Goal: Task Accomplishment & Management: Use online tool/utility

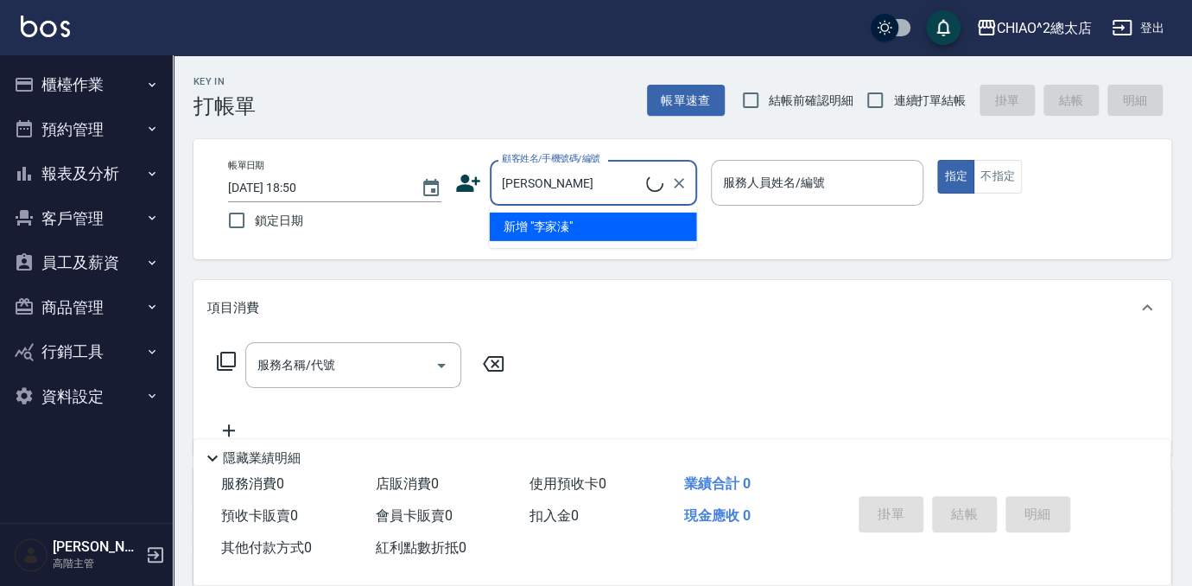
type input "[PERSON_NAME]"
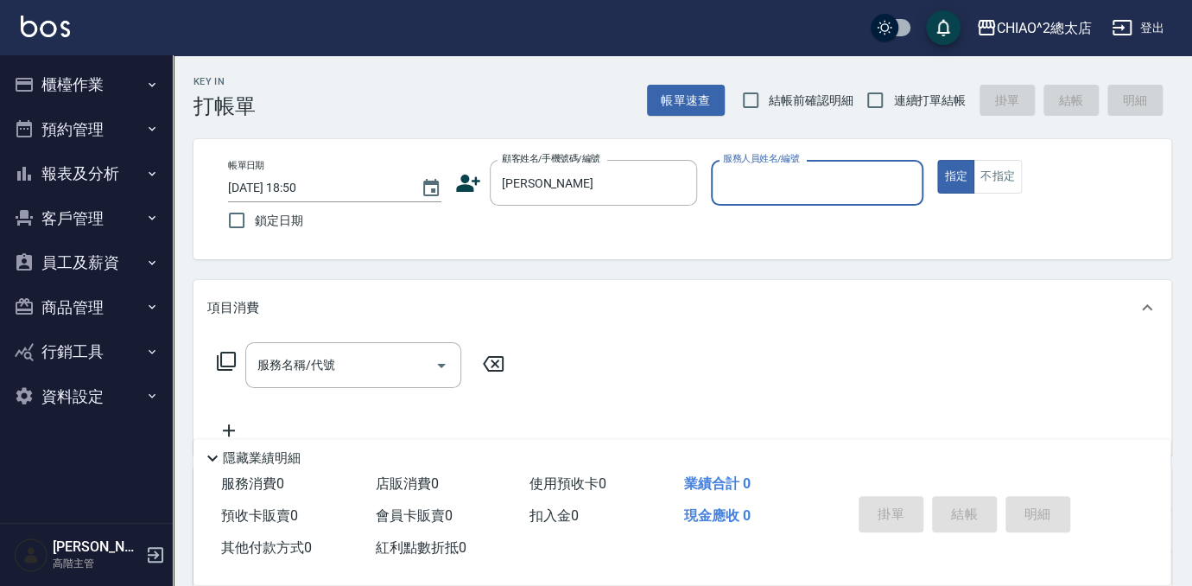
click at [805, 181] on input "服務人員姓名/編號" at bounding box center [818, 183] width 198 height 30
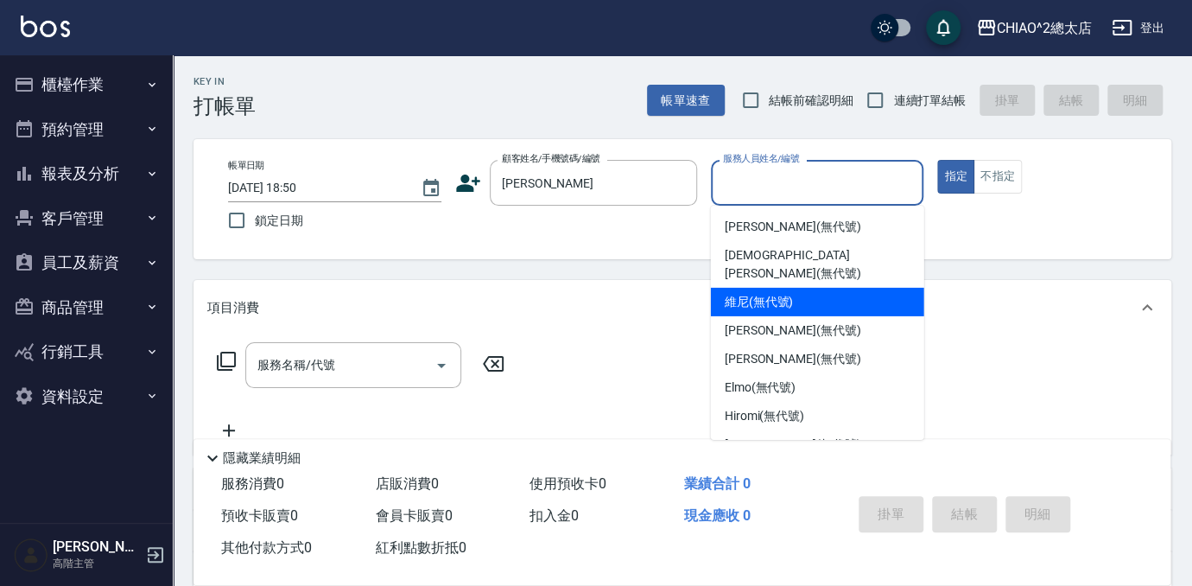
click at [823, 288] on div "維尼 (無代號)" at bounding box center [817, 302] width 213 height 29
type input "維尼(無代號)"
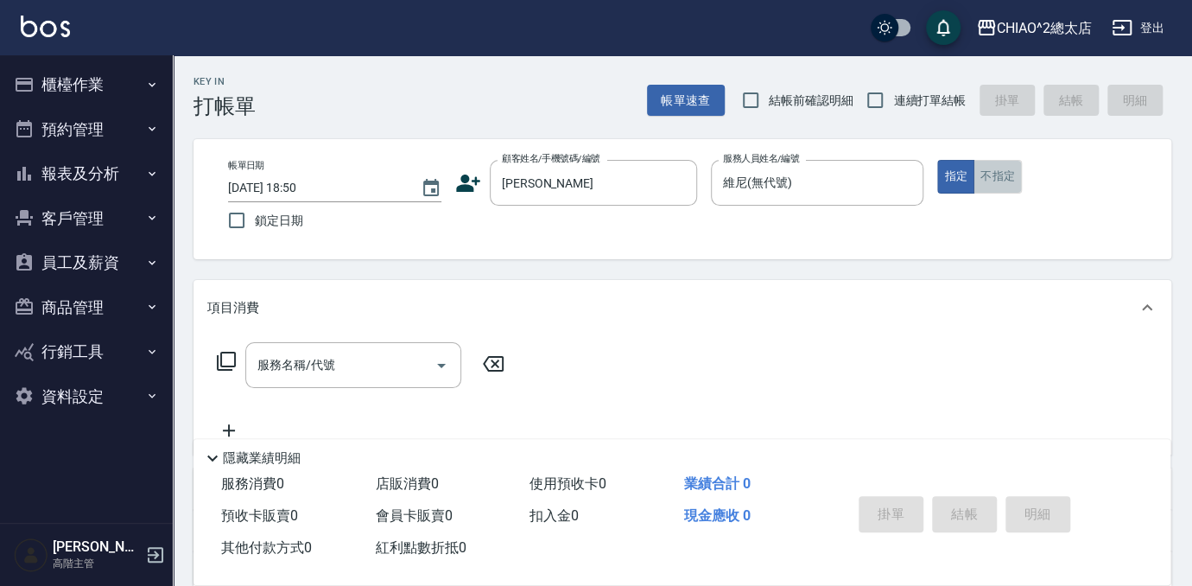
click at [995, 171] on button "不指定" at bounding box center [998, 177] width 48 height 34
click at [332, 378] on input "服務名稱/代號" at bounding box center [340, 365] width 175 height 30
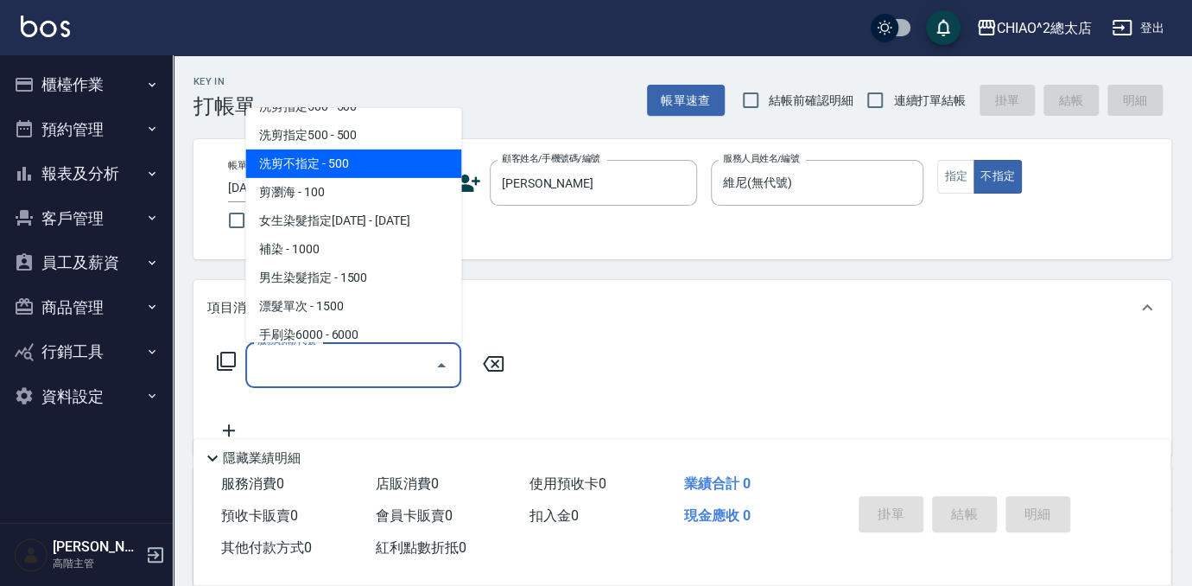
scroll to position [156, 0]
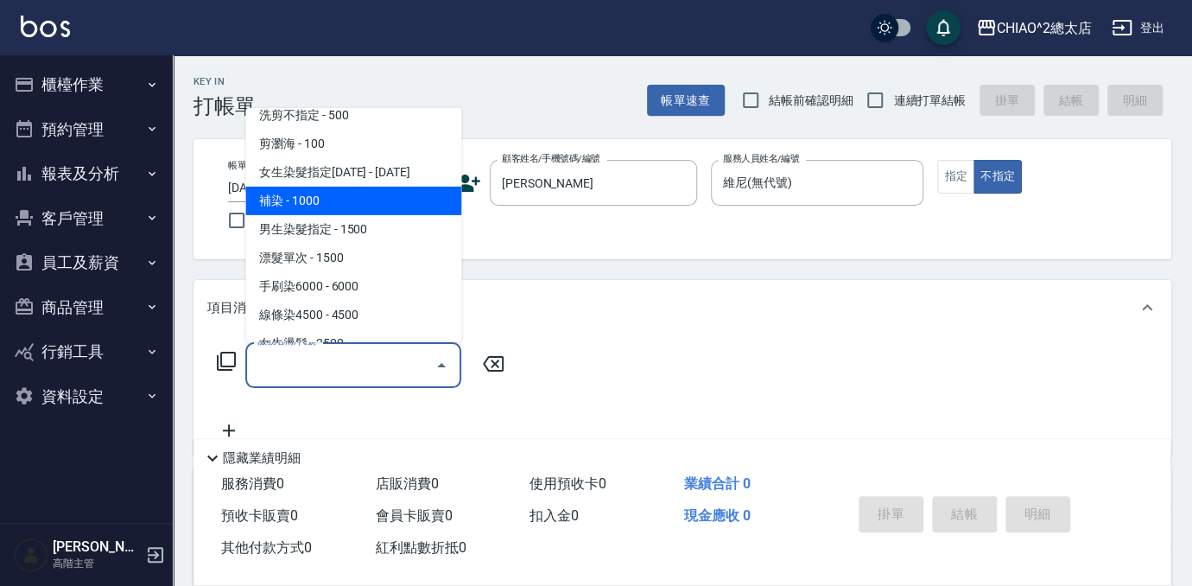
click at [375, 188] on span "補染 - 1000" at bounding box center [353, 201] width 216 height 29
type input "補染(103114)"
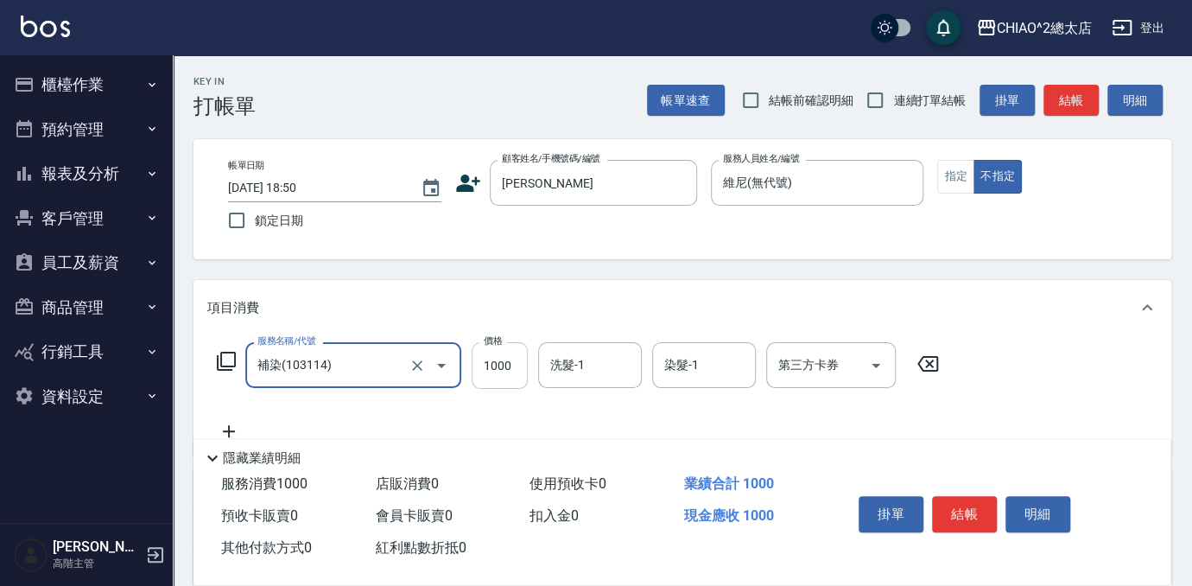
click at [517, 366] on input "1000" at bounding box center [500, 365] width 56 height 47
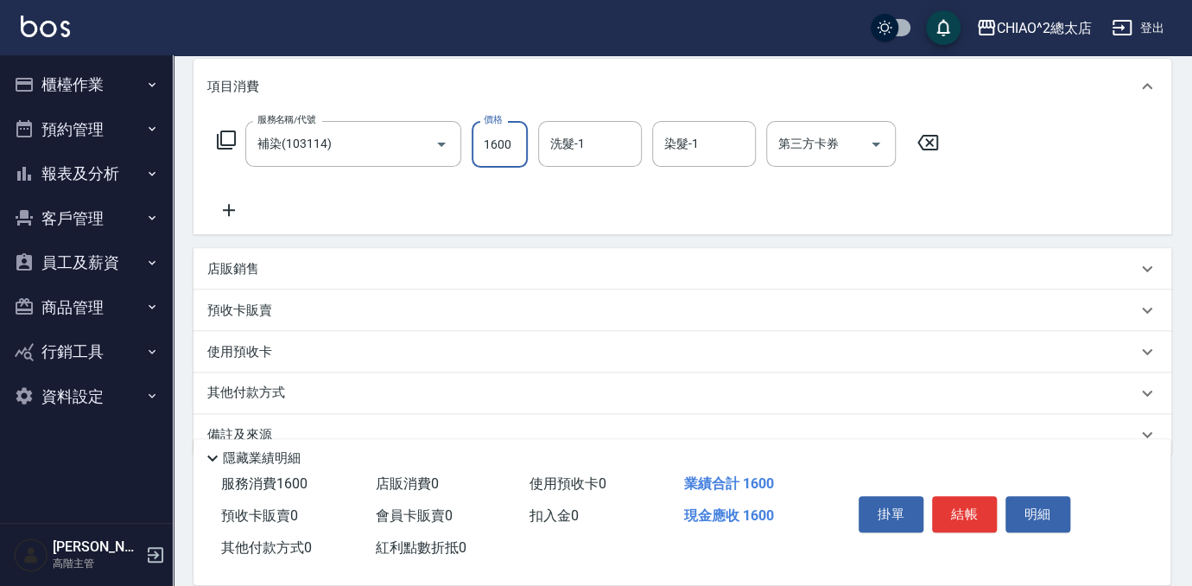
scroll to position [235, 0]
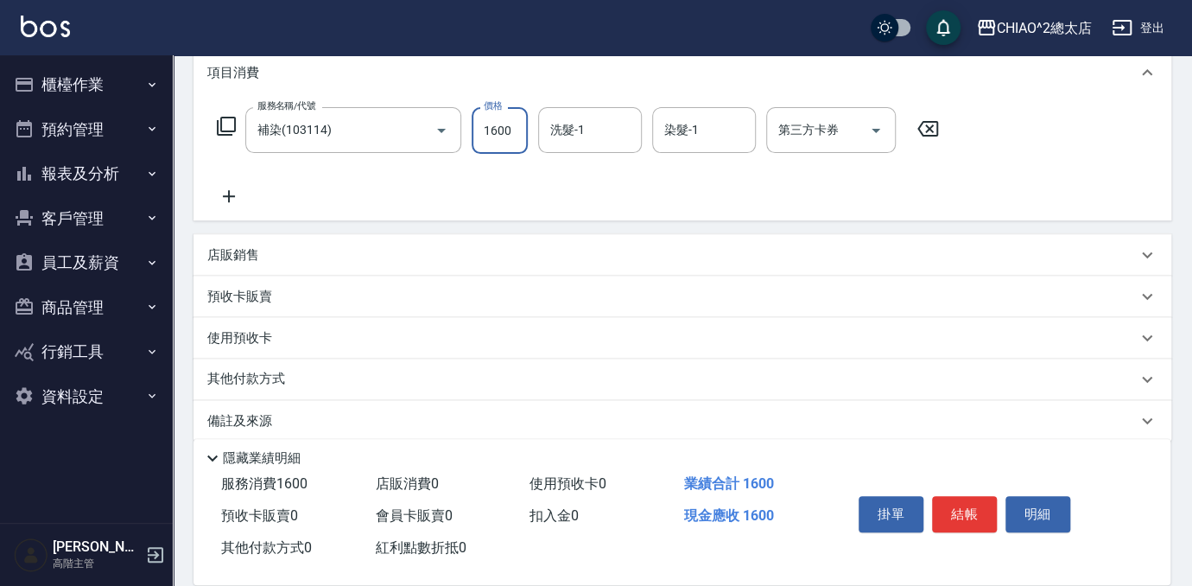
type input "1600"
click at [237, 190] on icon at bounding box center [228, 196] width 43 height 21
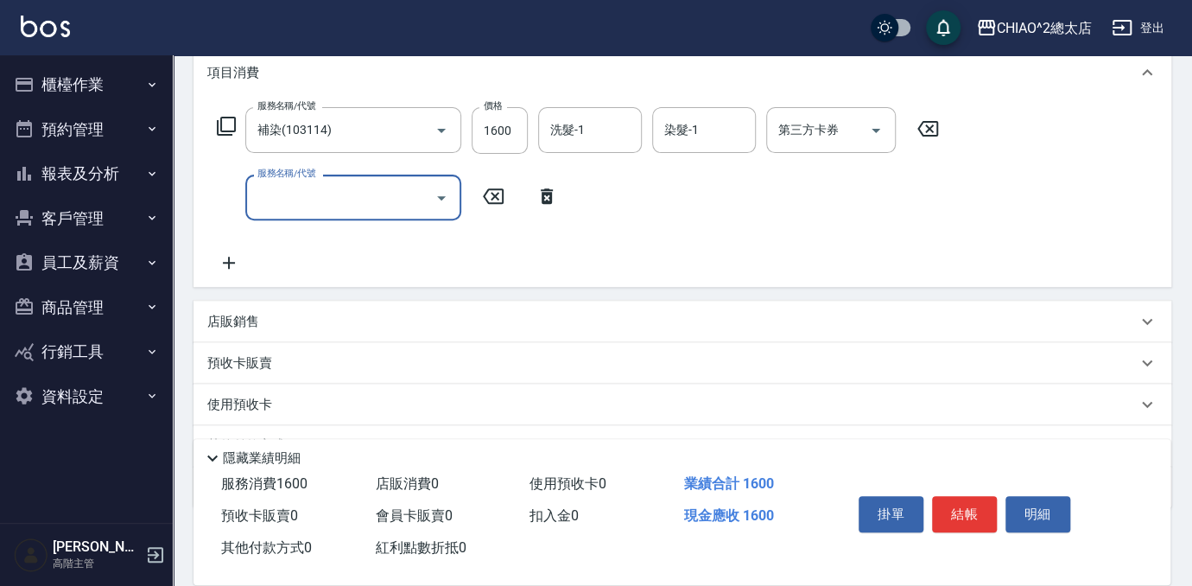
click at [309, 192] on input "服務名稱/代號" at bounding box center [340, 197] width 175 height 30
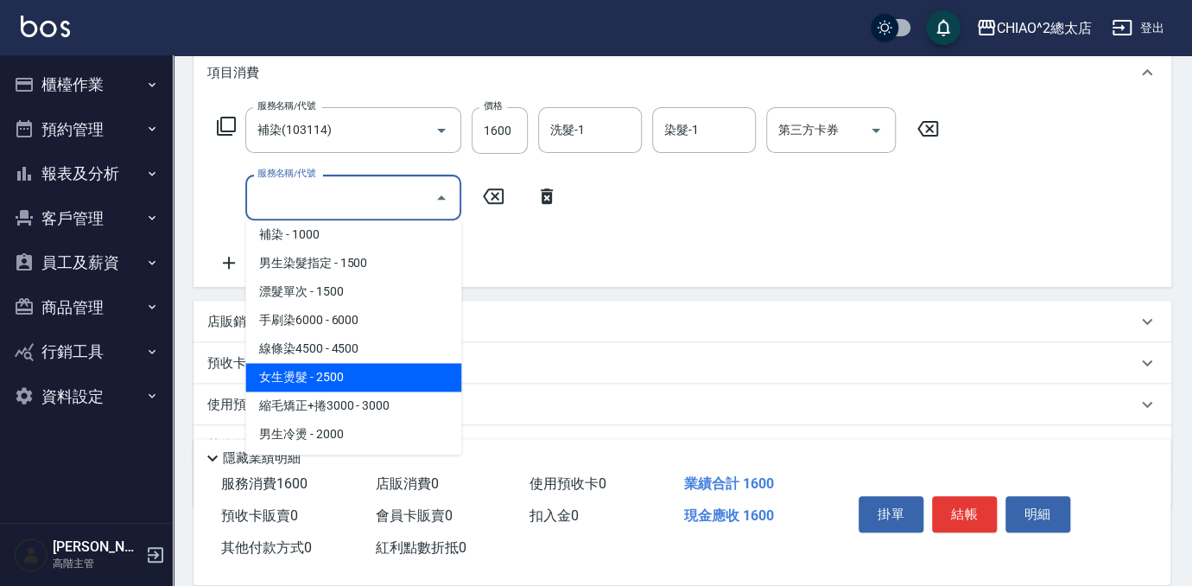
click at [345, 377] on span "女生燙髮 - 2500" at bounding box center [353, 377] width 216 height 29
type input "女生燙髮(103122)"
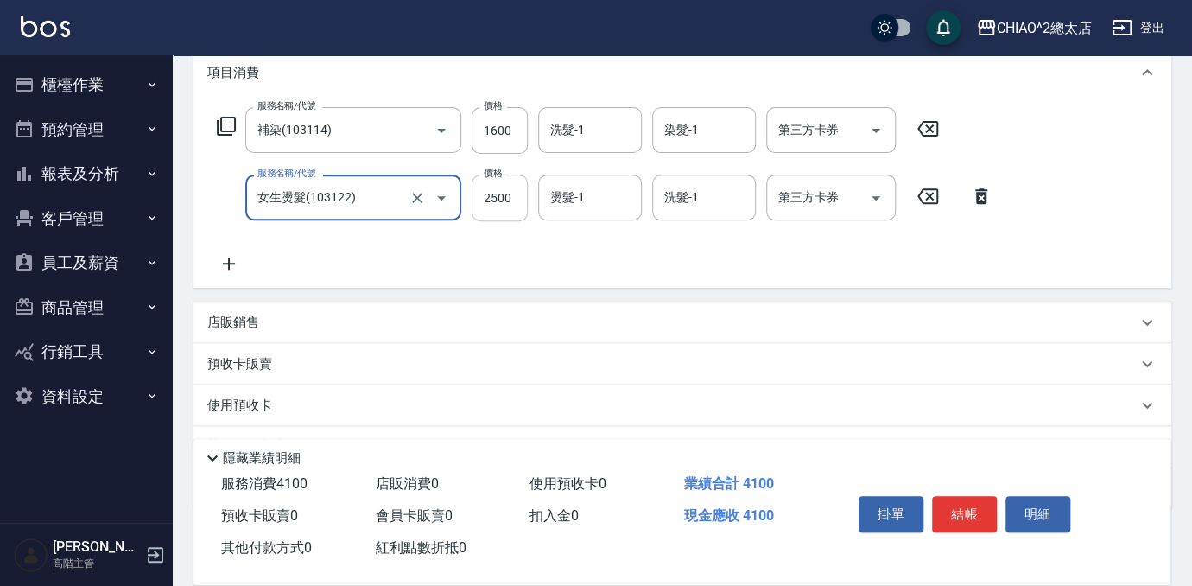
click at [523, 185] on input "2500" at bounding box center [500, 198] width 56 height 47
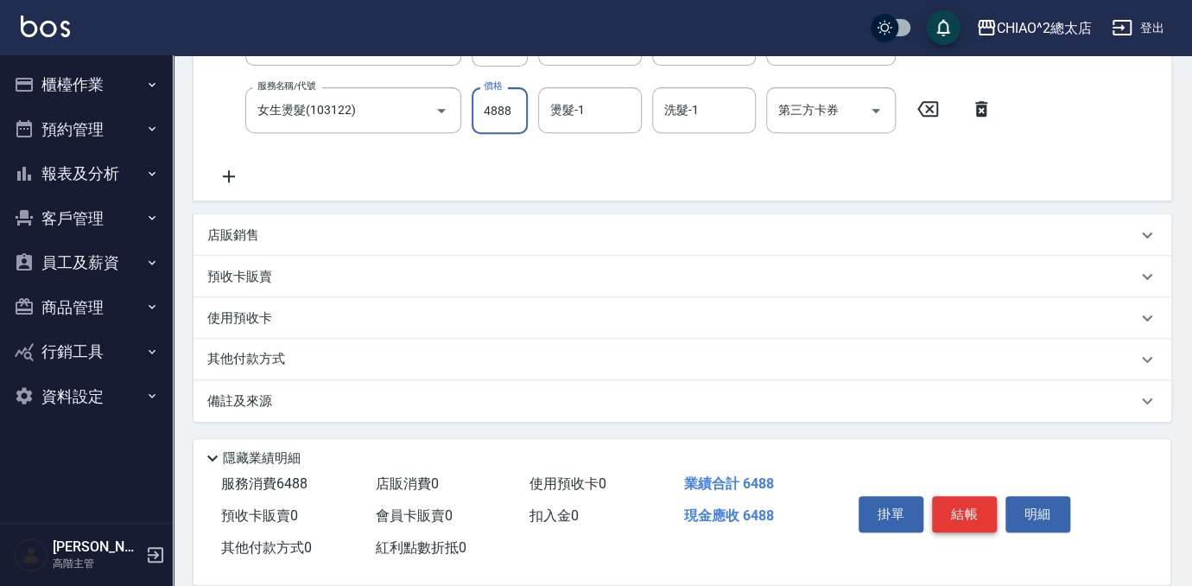
type input "4888"
click at [964, 496] on button "結帳" at bounding box center [964, 514] width 65 height 36
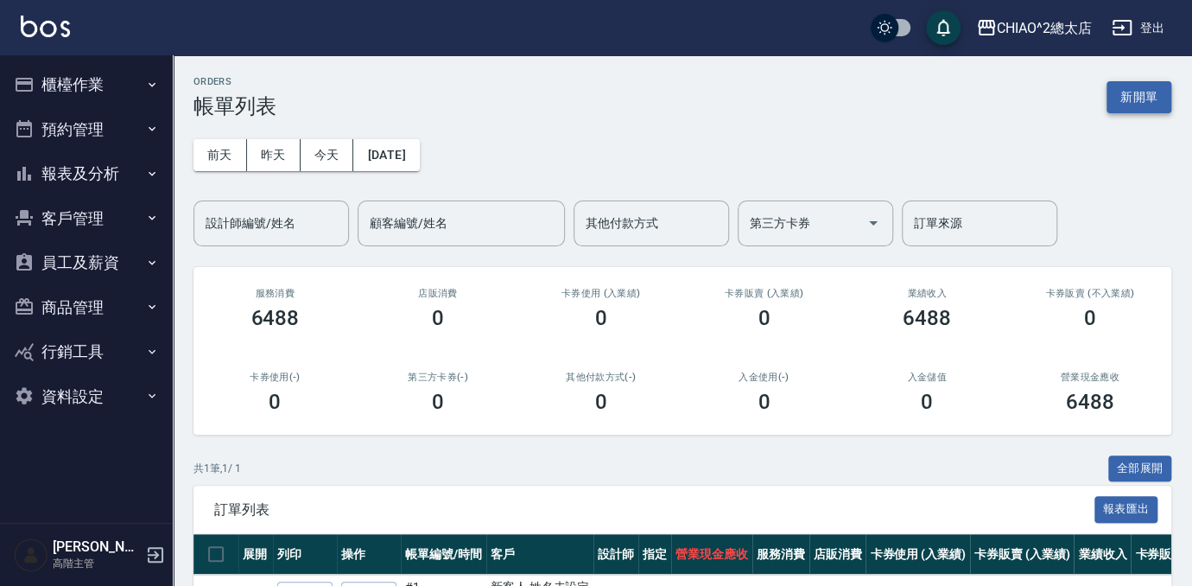
click at [1148, 98] on button "新開單" at bounding box center [1139, 97] width 65 height 32
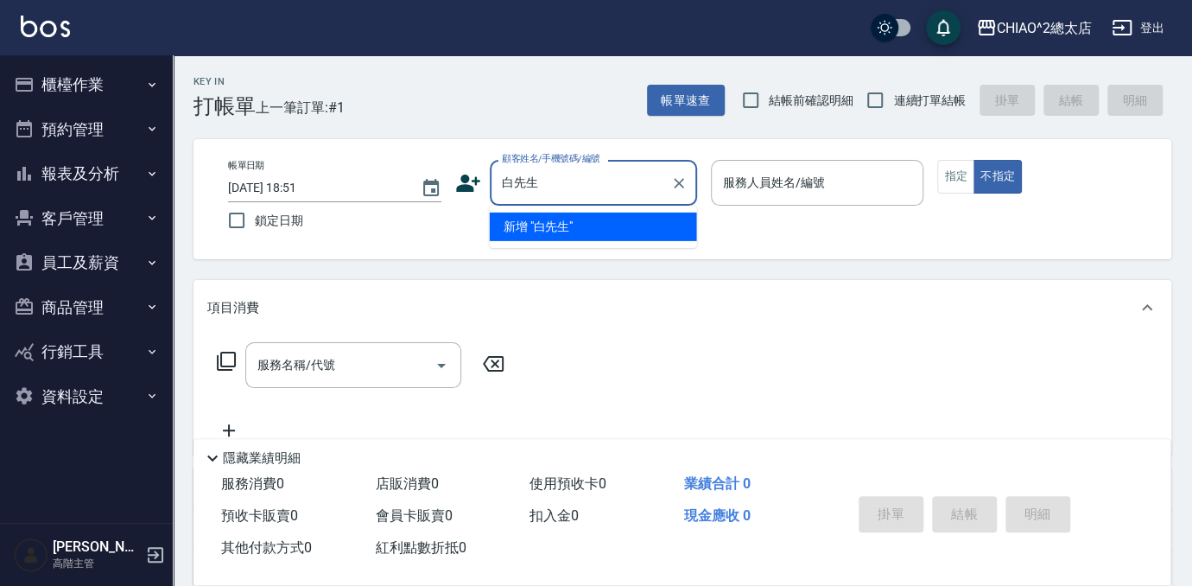
type input "白先生"
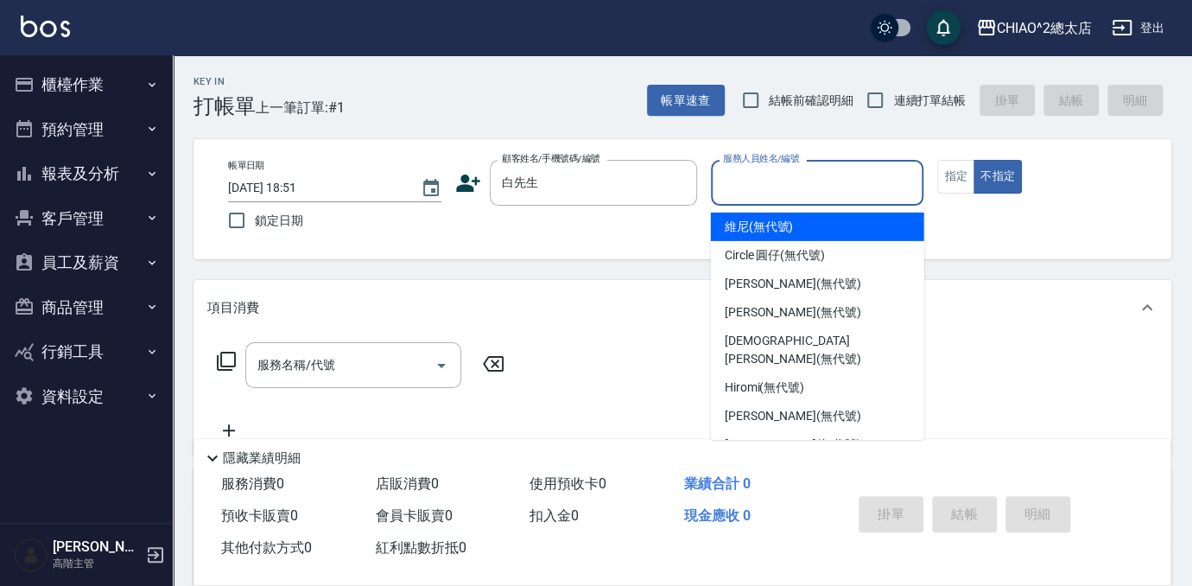
click at [760, 173] on input "服務人員姓名/編號" at bounding box center [818, 183] width 198 height 30
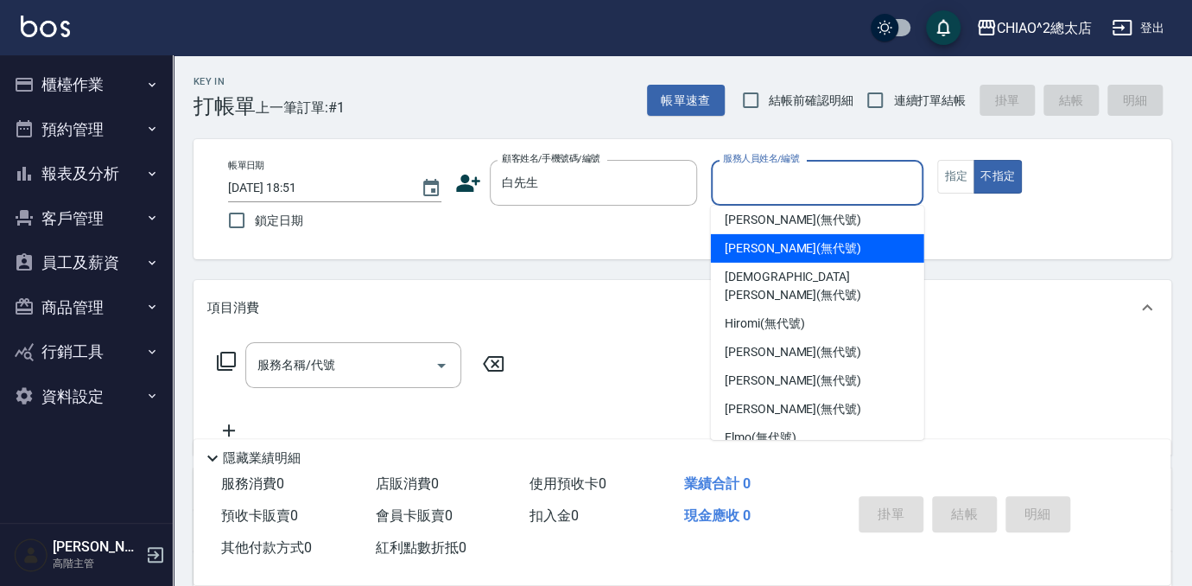
click at [821, 250] on div "[PERSON_NAME] (無代號)" at bounding box center [817, 248] width 213 height 29
type input "[PERSON_NAME](無代號)"
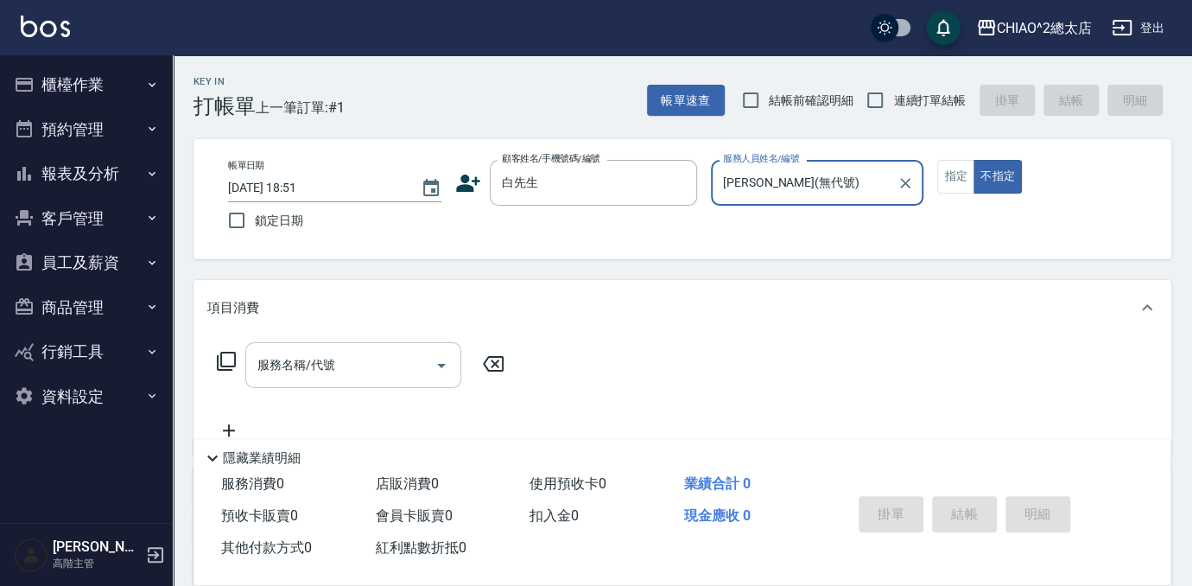
click at [340, 355] on input "服務名稱/代號" at bounding box center [340, 365] width 175 height 30
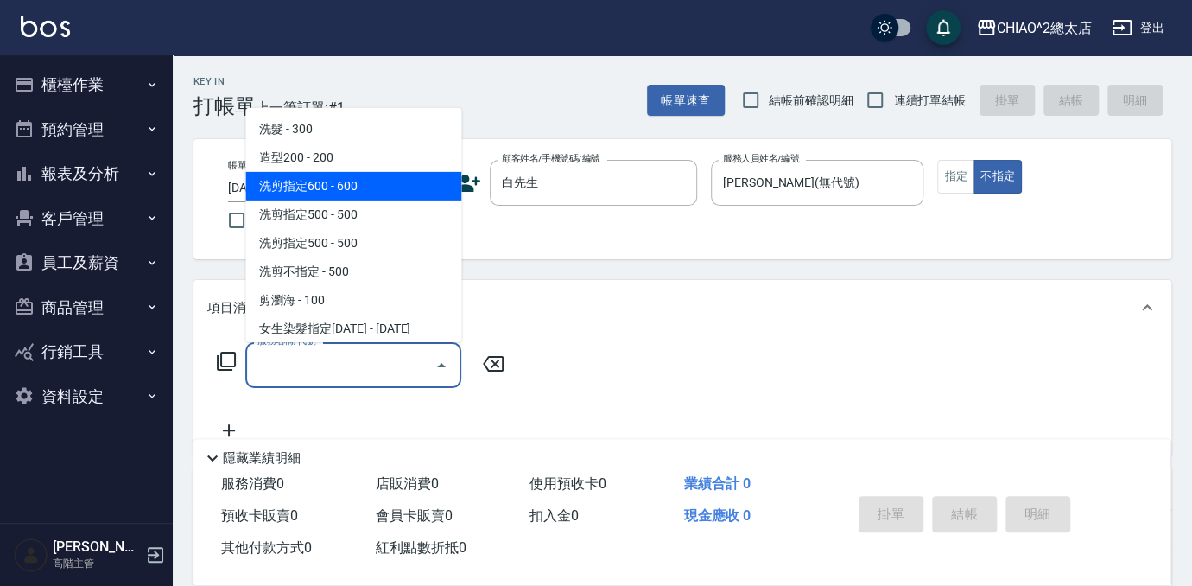
click at [372, 176] on span "洗剪指定600 - 600" at bounding box center [353, 186] width 216 height 29
type input "洗剪指定600(103107)"
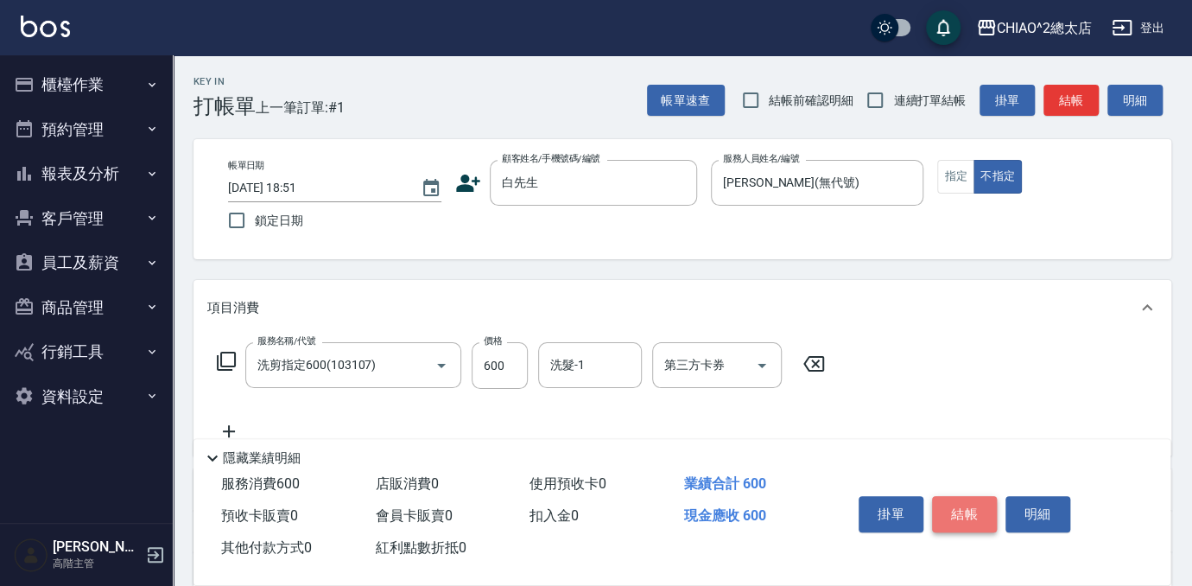
click at [953, 500] on button "結帳" at bounding box center [964, 514] width 65 height 36
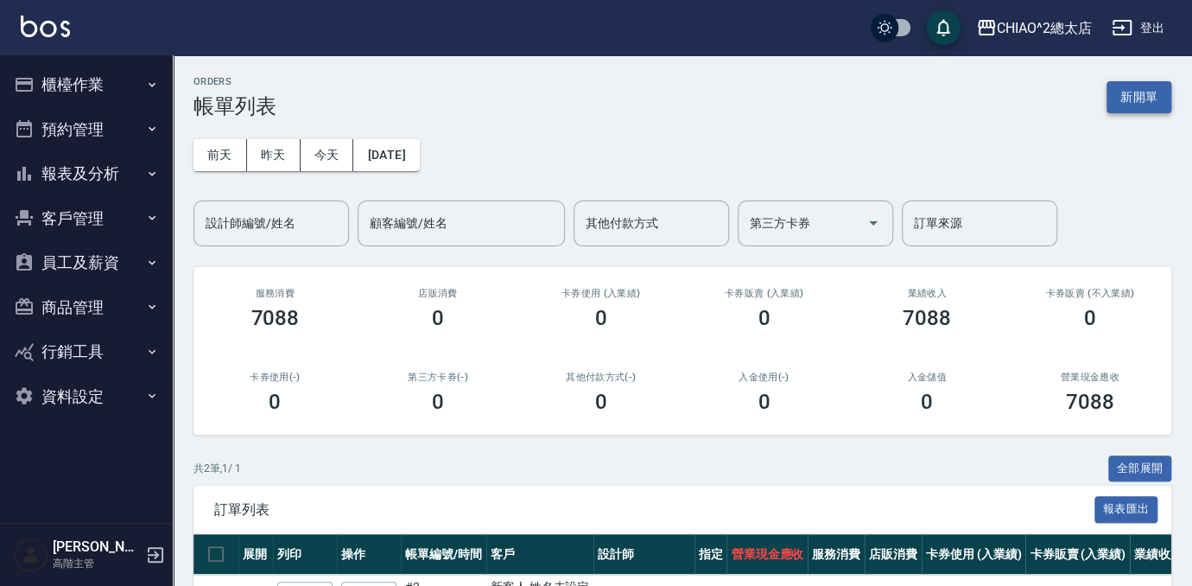
click at [1129, 88] on button "新開單" at bounding box center [1139, 97] width 65 height 32
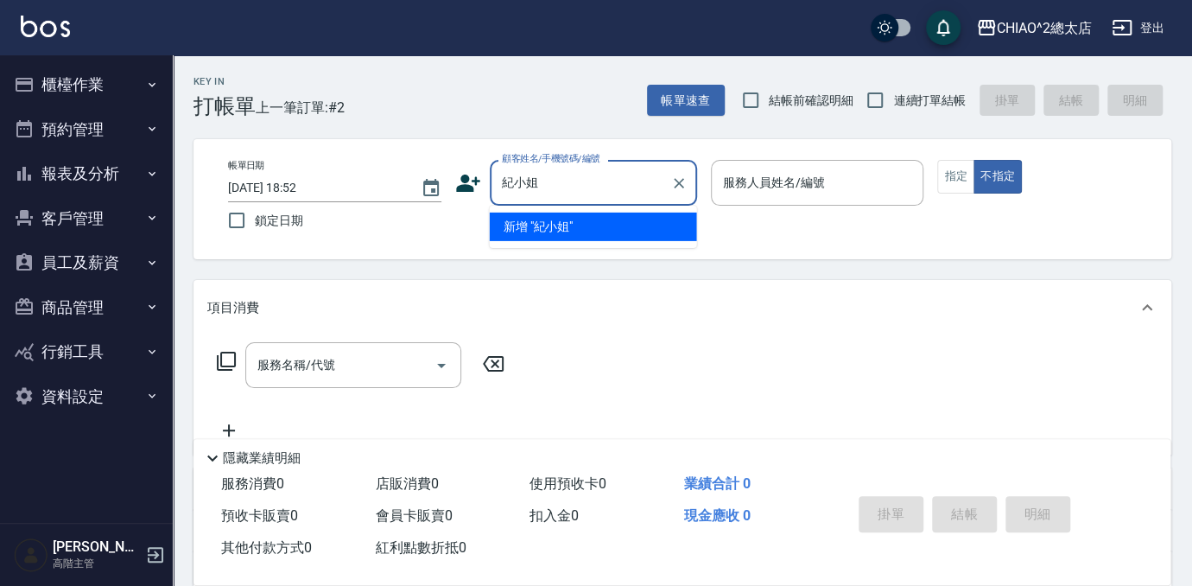
type input "紀小姐"
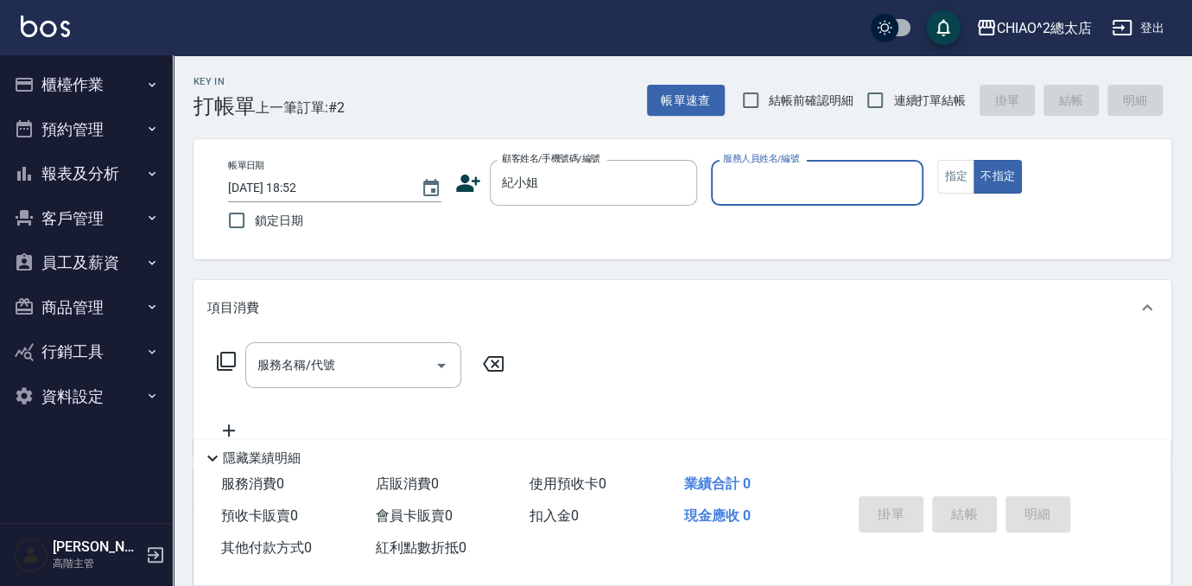
click at [810, 181] on input "服務人員姓名/編號" at bounding box center [818, 183] width 198 height 30
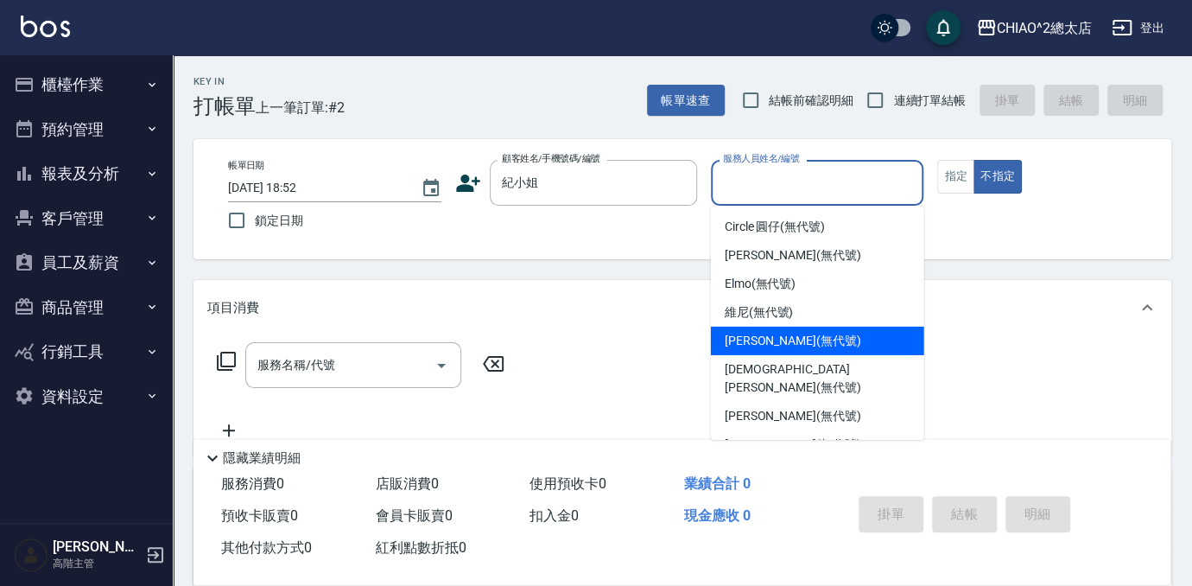
click at [855, 335] on div "[PERSON_NAME] (無代號)" at bounding box center [817, 341] width 213 height 29
type input "[PERSON_NAME](無代號)"
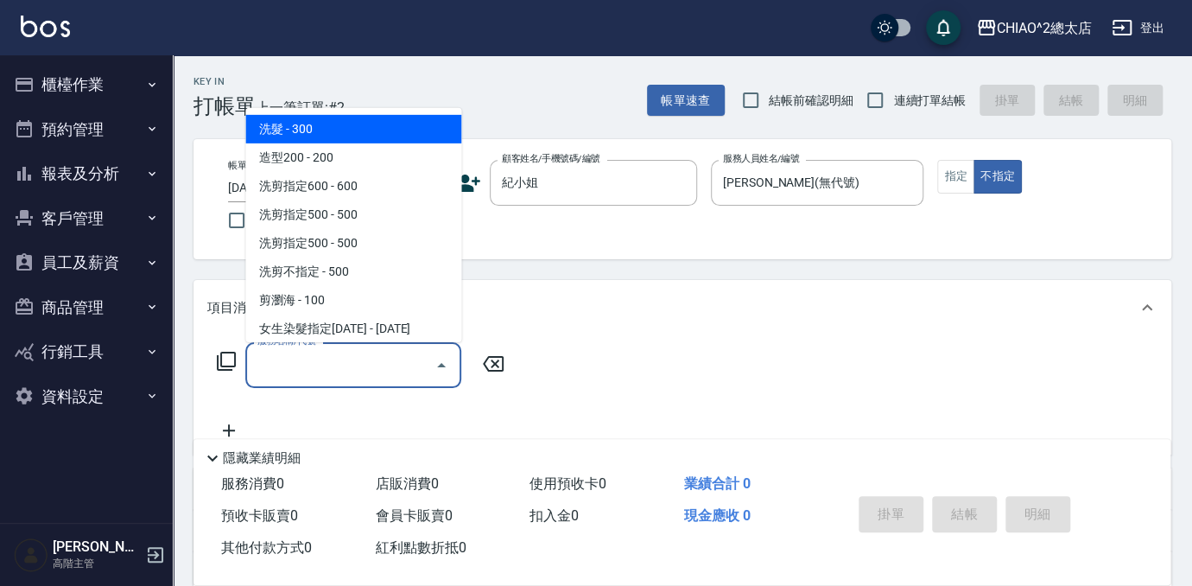
click at [306, 366] on input "服務名稱/代號" at bounding box center [340, 365] width 175 height 30
click at [378, 118] on span "洗髮 - 300" at bounding box center [353, 129] width 216 height 29
type input "洗髮(103103)"
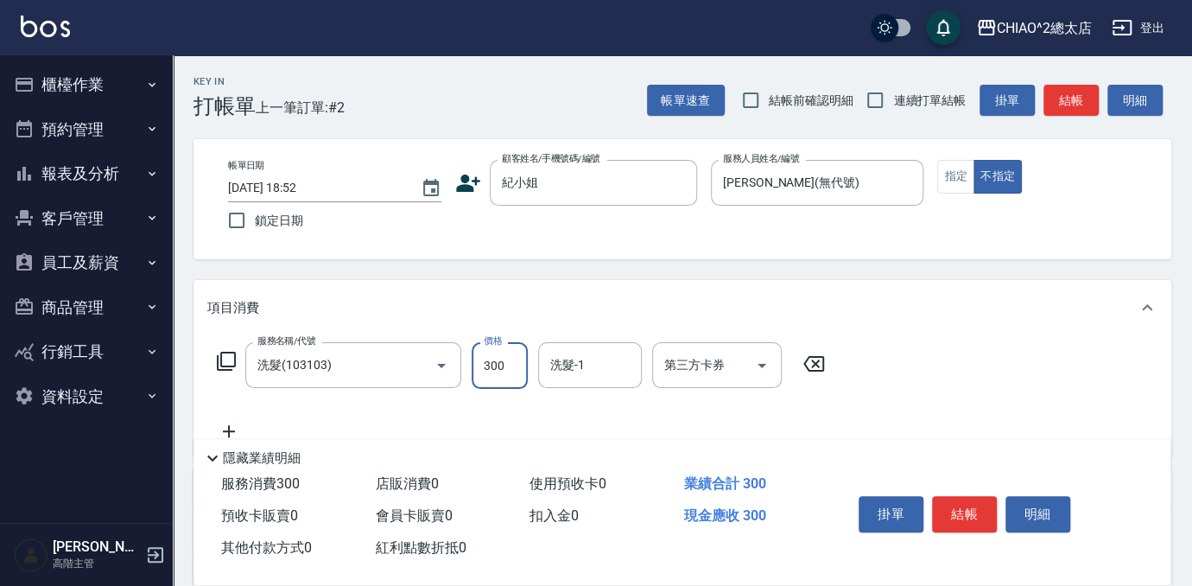
click at [506, 378] on input "300" at bounding box center [500, 365] width 56 height 47
type input "500"
click at [957, 510] on button "結帳" at bounding box center [964, 514] width 65 height 36
